Goal: Find specific page/section: Find specific page/section

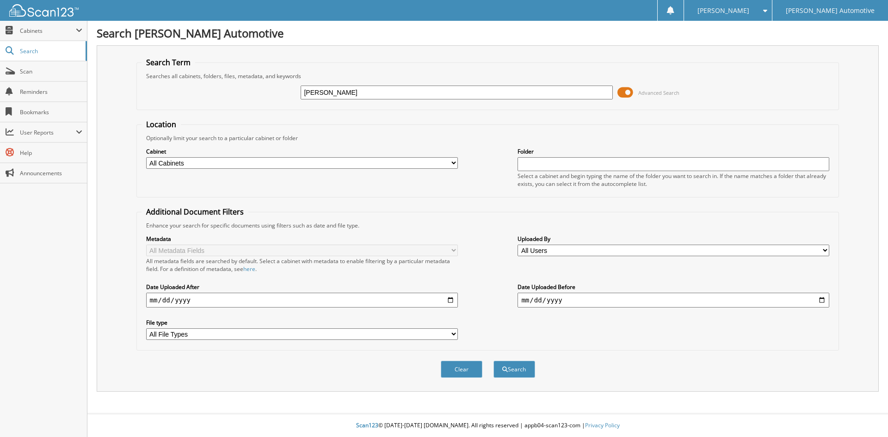
type input "[PERSON_NAME]"
click at [241, 161] on select "All Cabinets A/P ACCOUNTING DOCUMENTS AIRPLANE ALS-ACCOUNTS PAYABLE BANK STATEM…" at bounding box center [302, 163] width 312 height 12
select select "3345"
click at [146, 157] on select "All Cabinets A/P ACCOUNTING DOCUMENTS AIRPLANE ALS-ACCOUNTS PAYABLE BANK STATEM…" at bounding box center [302, 163] width 312 height 12
click at [510, 366] on button "Search" at bounding box center [514, 369] width 42 height 17
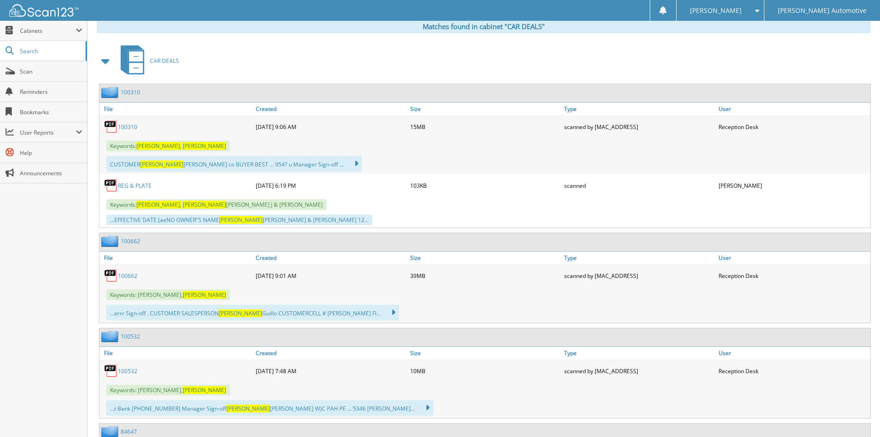
scroll to position [370, 0]
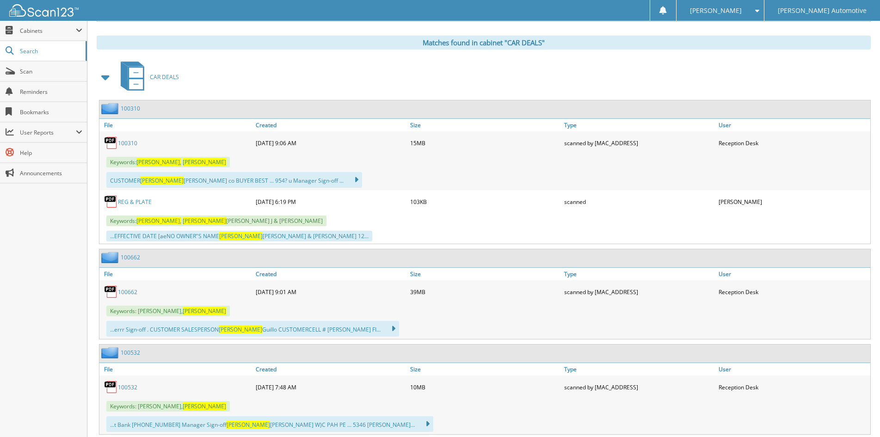
click at [129, 142] on link "100310" at bounding box center [127, 143] width 19 height 8
